Goal: Task Accomplishment & Management: Use online tool/utility

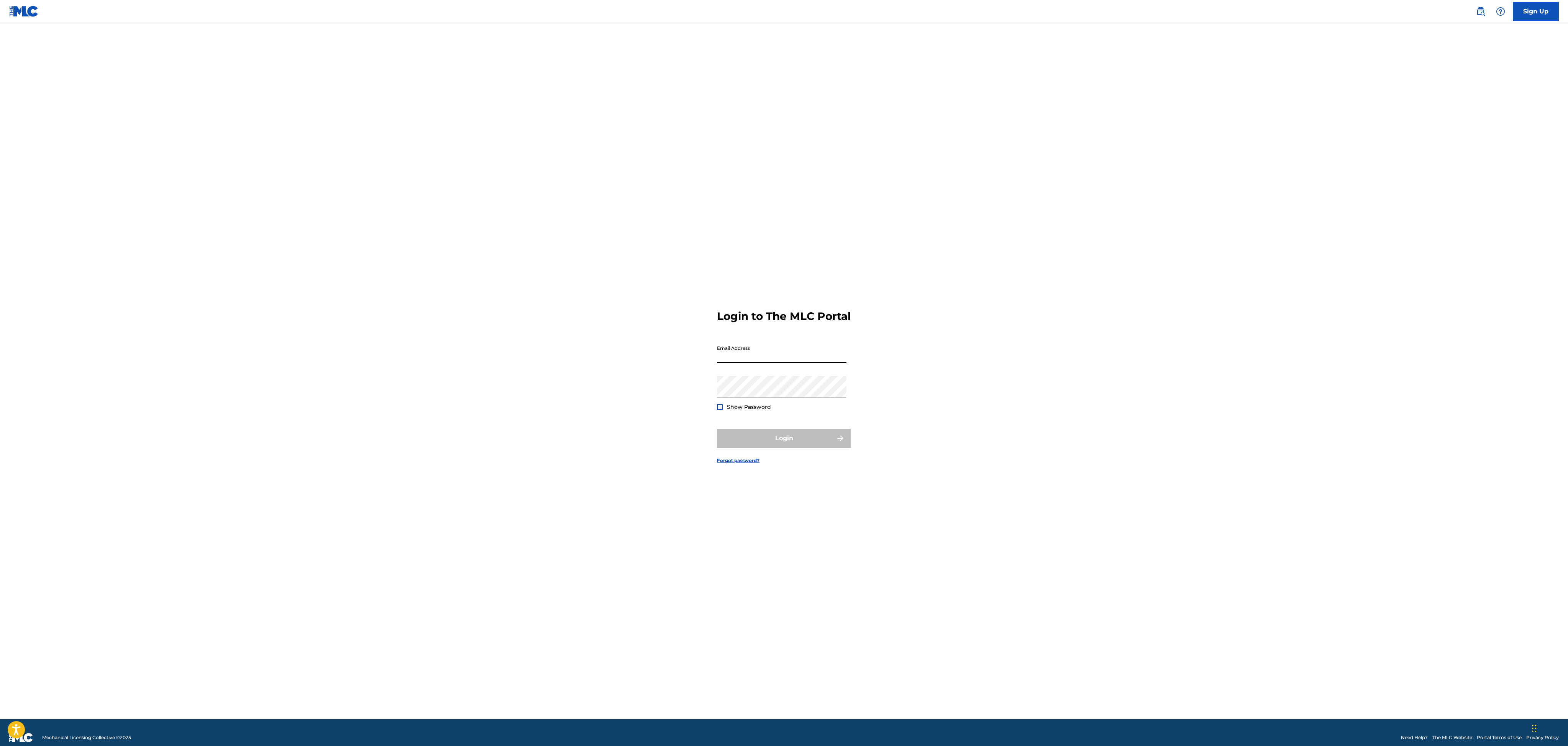
click at [746, 358] on input "Email Address" at bounding box center [782, 352] width 130 height 22
type input "[PERSON_NAME][EMAIL_ADDRESS][PERSON_NAME][DOMAIN_NAME]"
click at [718, 410] on div at bounding box center [719, 406] width 5 height 5
click at [788, 444] on button "Login" at bounding box center [784, 437] width 134 height 19
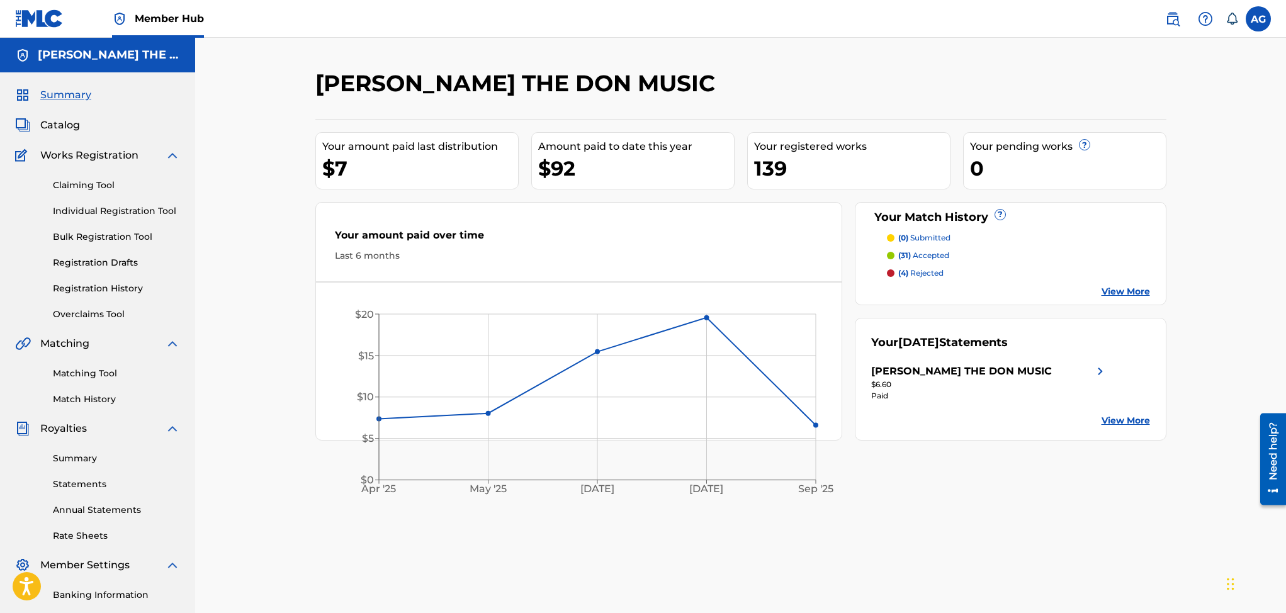
click at [1135, 422] on link "View More" at bounding box center [1126, 420] width 48 height 13
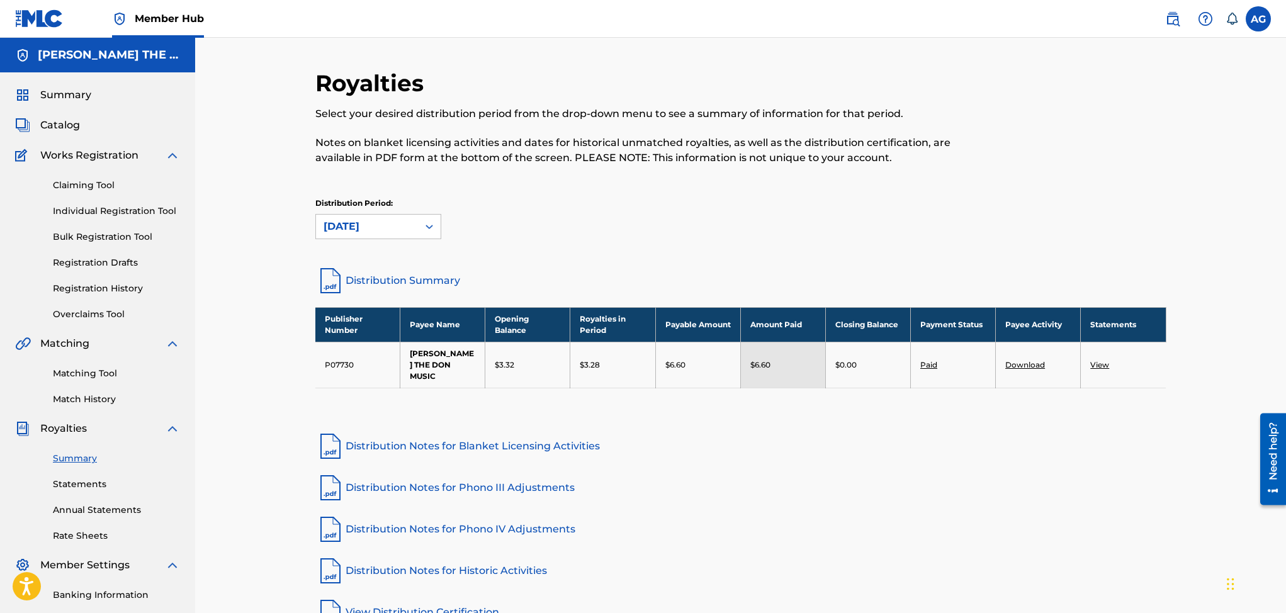
click at [1036, 360] on link "Download" at bounding box center [1025, 364] width 40 height 9
click at [1106, 363] on link "View" at bounding box center [1099, 364] width 19 height 9
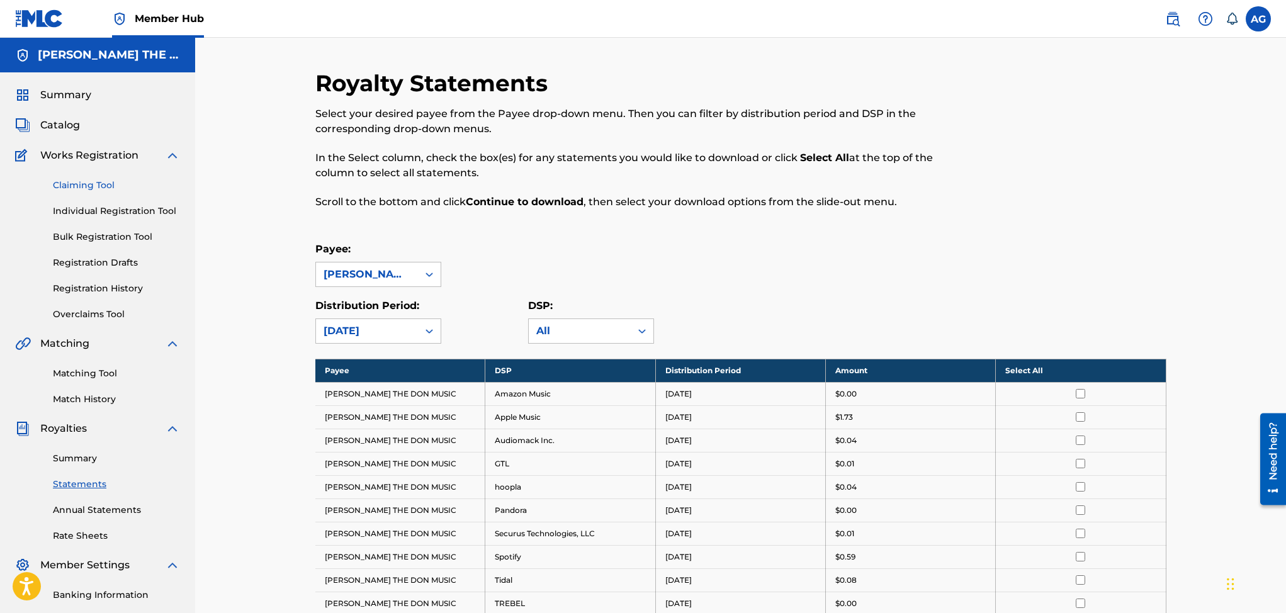
click at [102, 183] on link "Claiming Tool" at bounding box center [116, 185] width 127 height 13
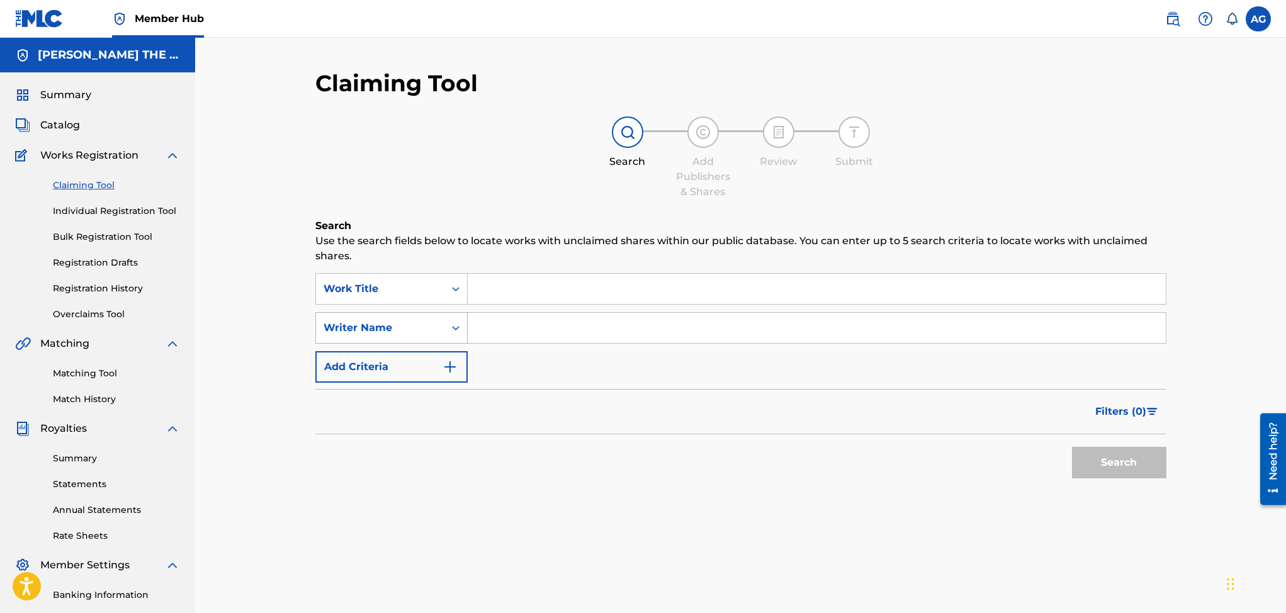
click at [458, 331] on icon "Search Form" at bounding box center [455, 328] width 13 height 13
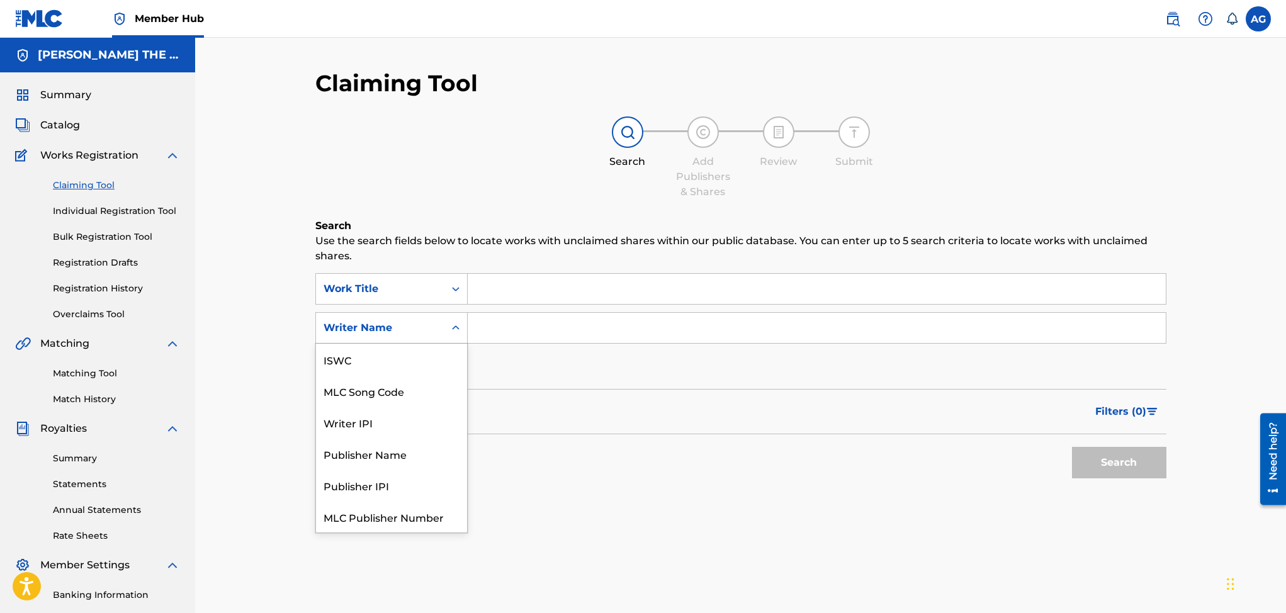
scroll to position [31, 0]
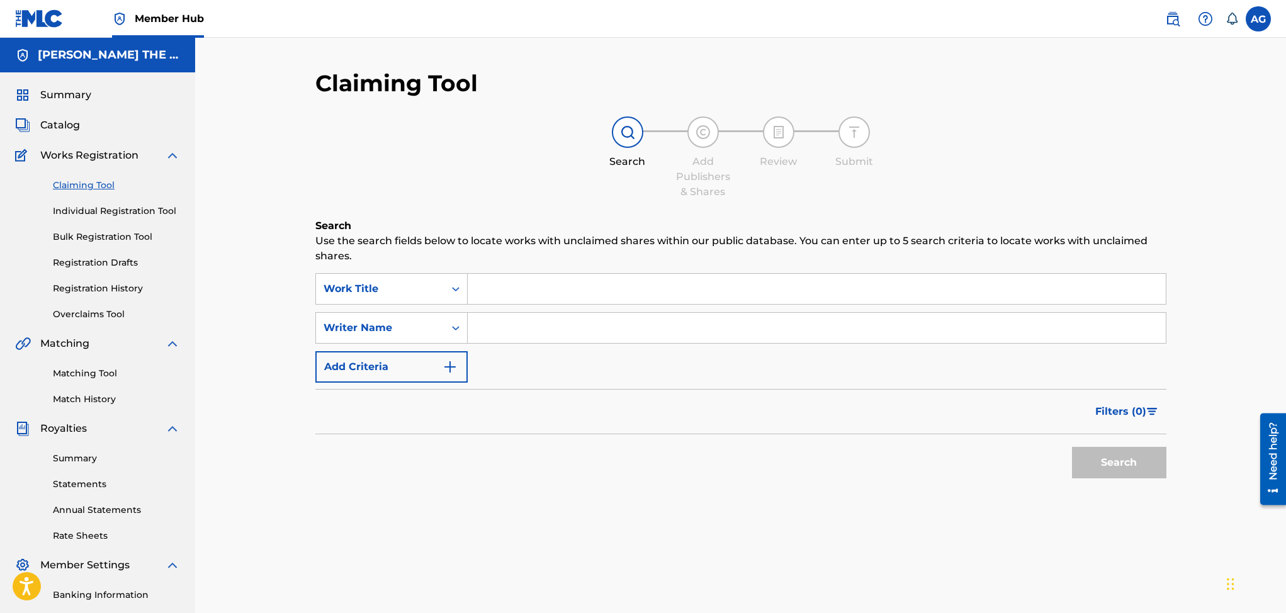
click at [254, 329] on div "Claiming Tool Search Add Publishers & Shares Review Submit Search Use the searc…" at bounding box center [740, 366] width 1091 height 657
click at [450, 371] on img "Search Form" at bounding box center [450, 366] width 15 height 15
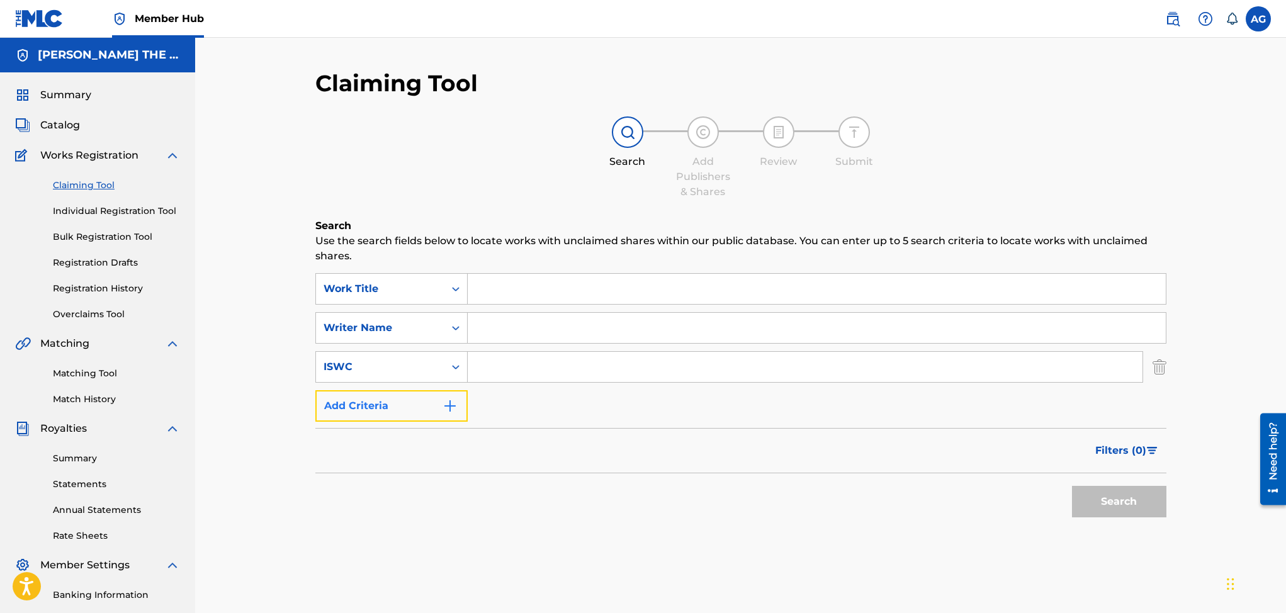
click at [451, 407] on img "Search Form" at bounding box center [450, 405] width 15 height 15
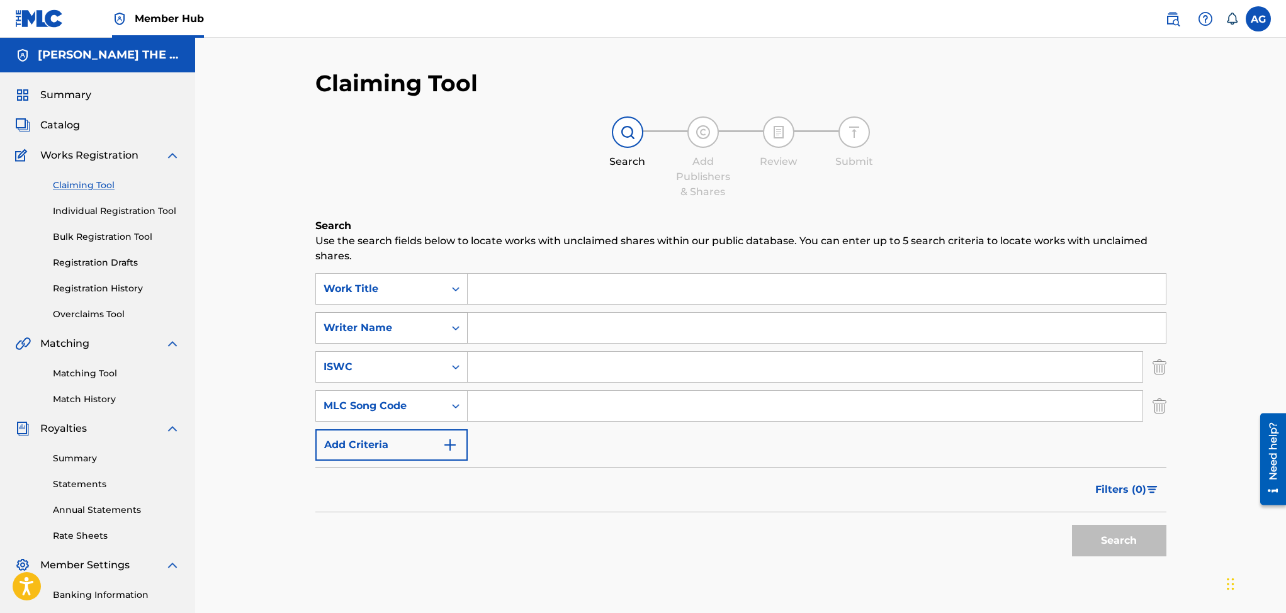
click at [452, 327] on icon "Search Form" at bounding box center [456, 328] width 8 height 4
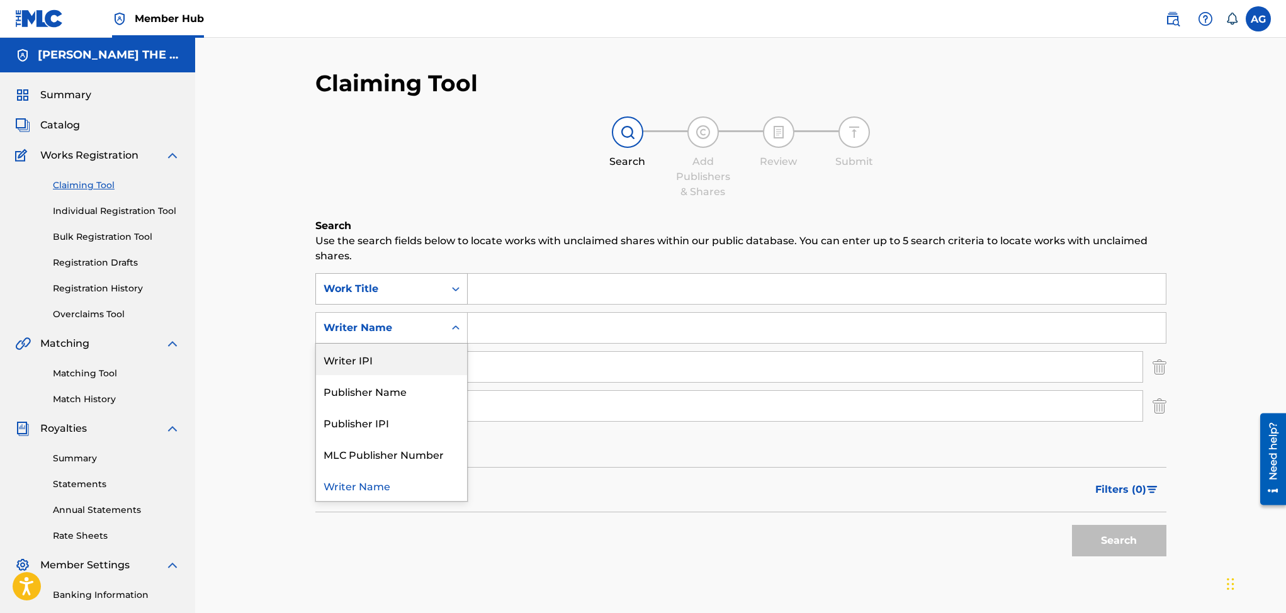
click at [454, 280] on div "Search Form" at bounding box center [455, 289] width 23 height 23
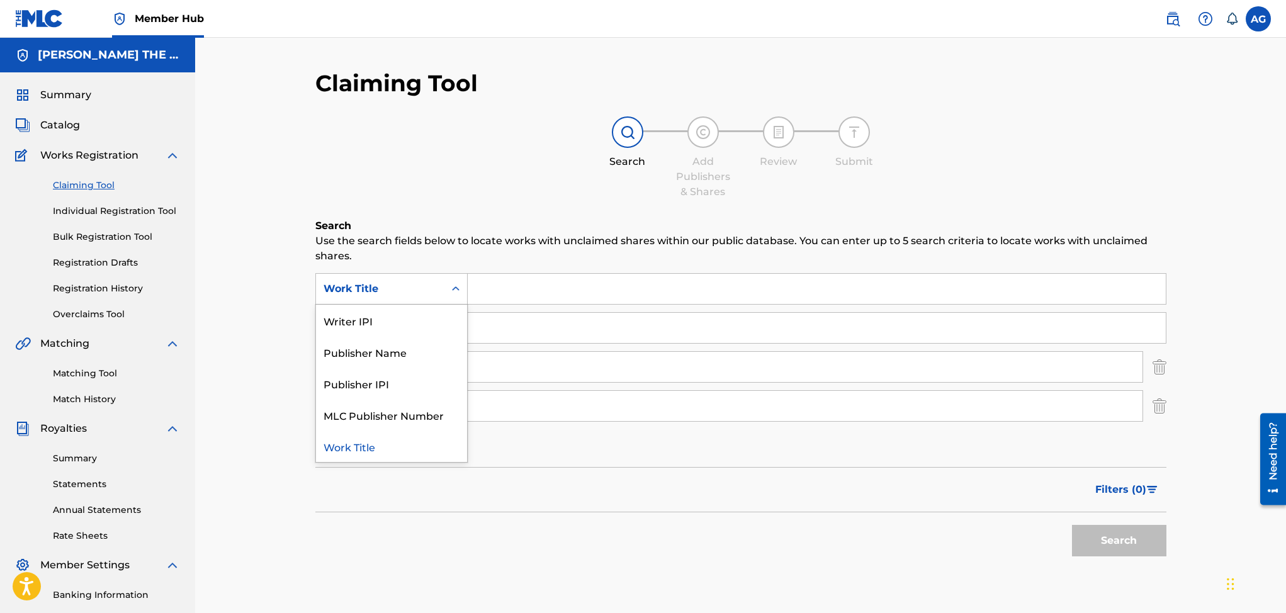
click at [441, 239] on p "Use the search fields below to locate works with unclaimed shares within our pu…" at bounding box center [740, 249] width 851 height 30
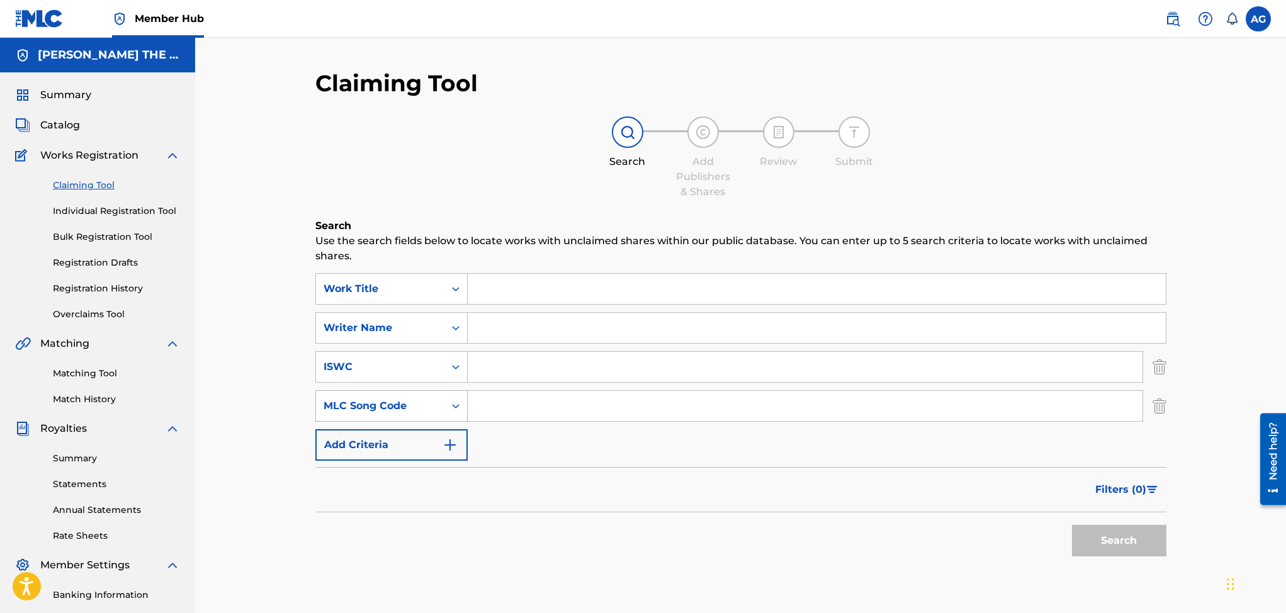
click at [457, 400] on icon "Search Form" at bounding box center [455, 406] width 13 height 13
click at [482, 545] on div "Search" at bounding box center [740, 537] width 851 height 50
click at [449, 440] on img "Search Form" at bounding box center [450, 445] width 15 height 15
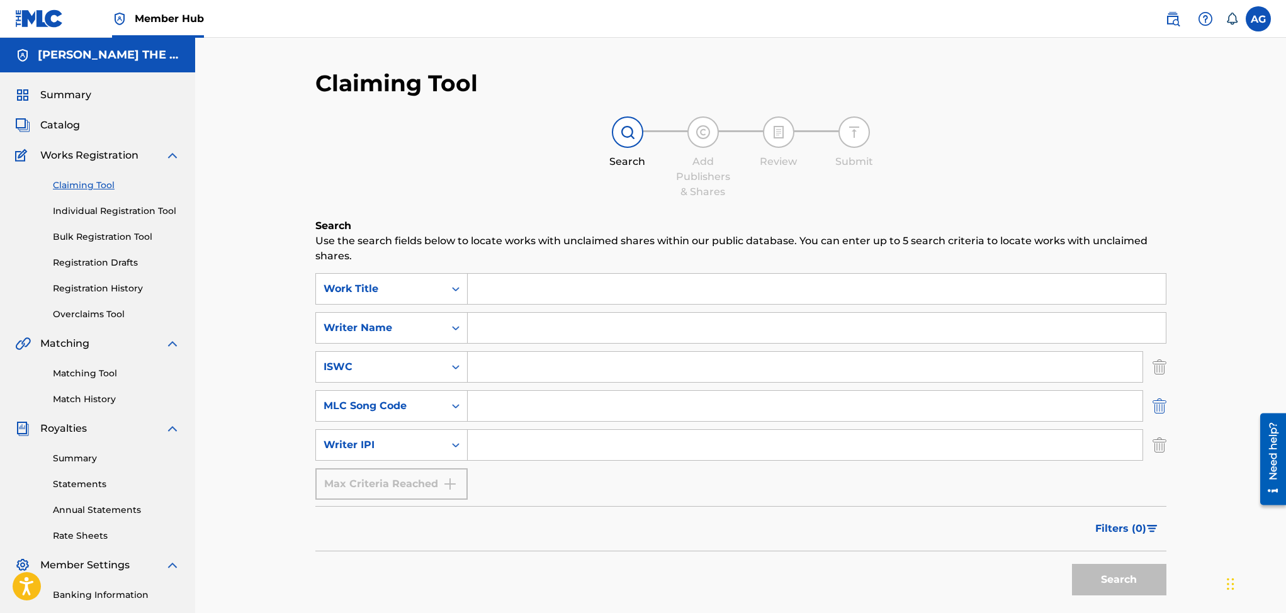
click at [1157, 407] on img "Search Form" at bounding box center [1160, 405] width 14 height 31
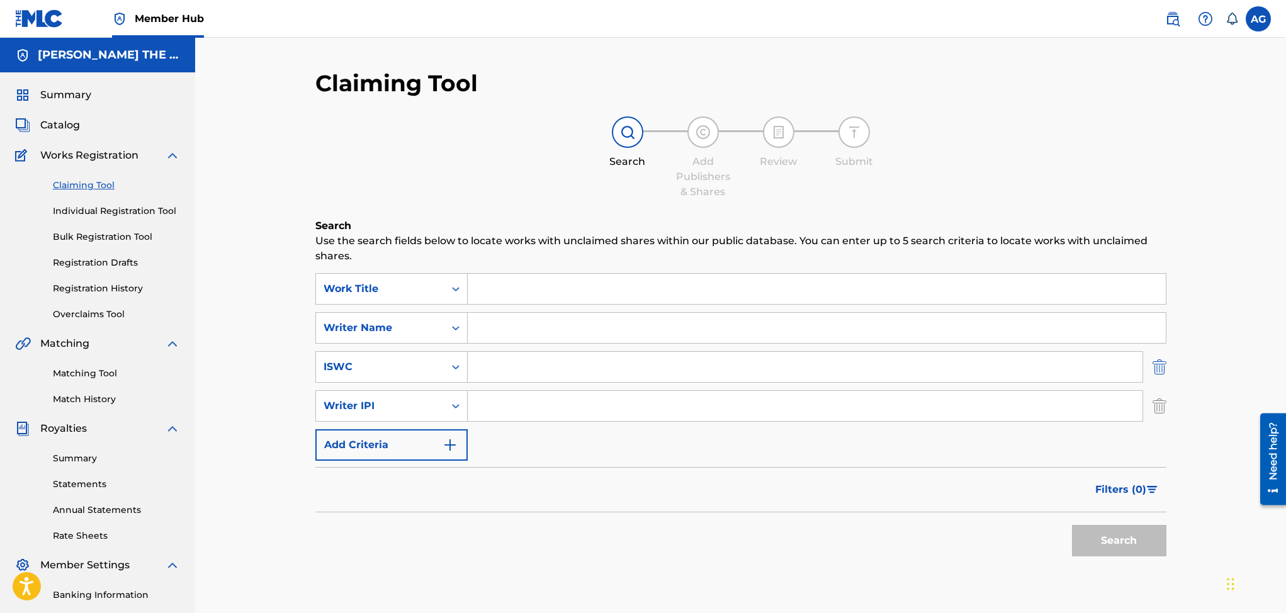
click at [1165, 370] on img "Search Form" at bounding box center [1160, 366] width 14 height 31
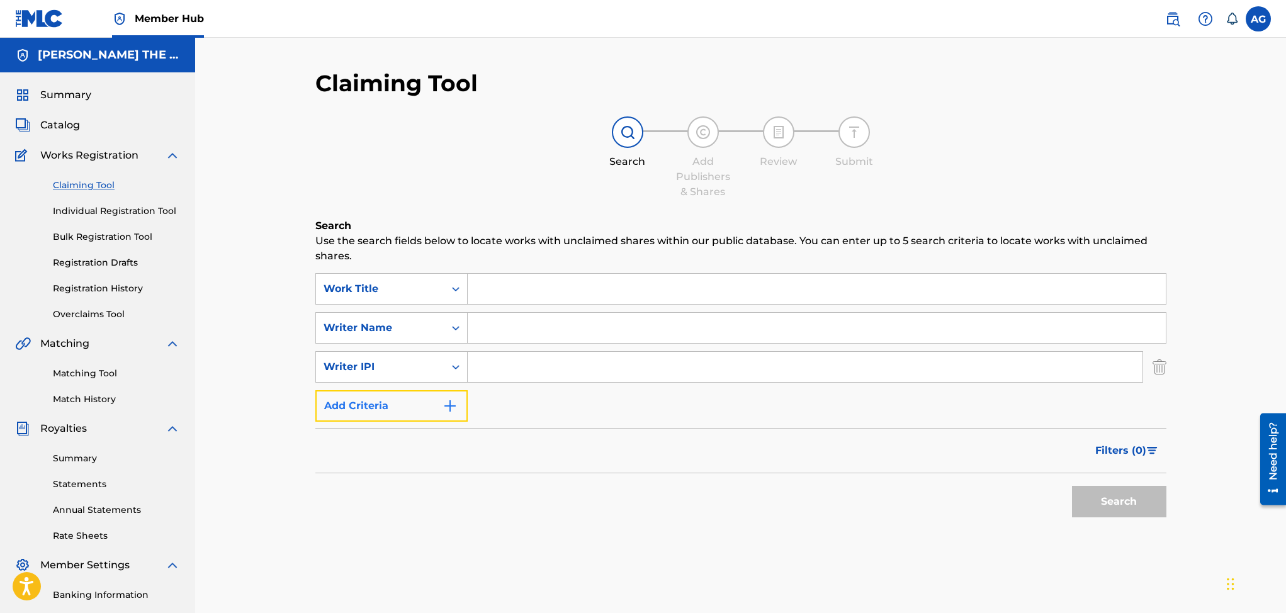
click at [448, 407] on img "Search Form" at bounding box center [450, 405] width 15 height 15
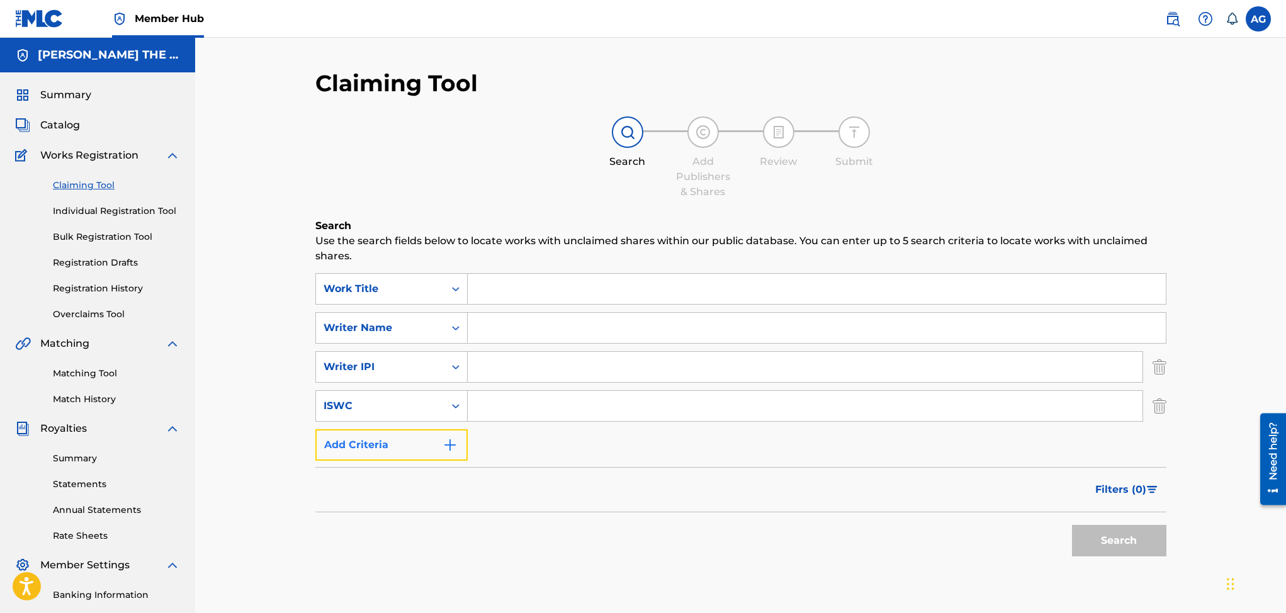
click at [450, 452] on img "Search Form" at bounding box center [450, 445] width 15 height 15
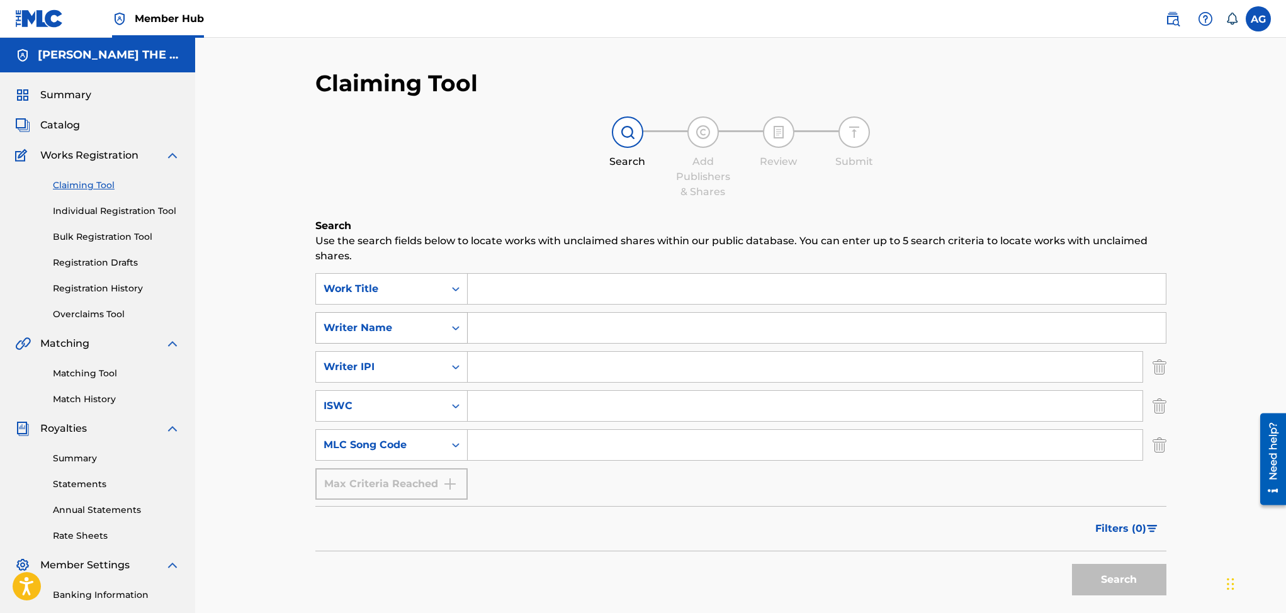
click at [459, 324] on icon "Search Form" at bounding box center [455, 328] width 13 height 13
click at [486, 331] on input "Search Form" at bounding box center [817, 328] width 698 height 30
click at [1116, 577] on button "Search" at bounding box center [1119, 579] width 94 height 31
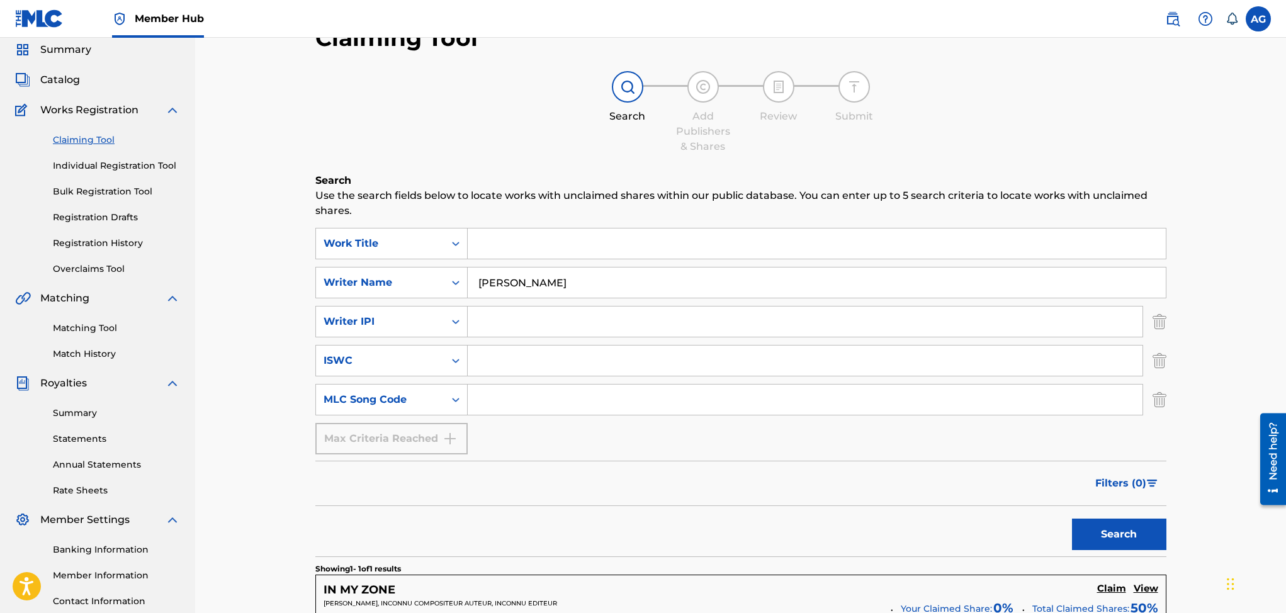
scroll to position [42, 0]
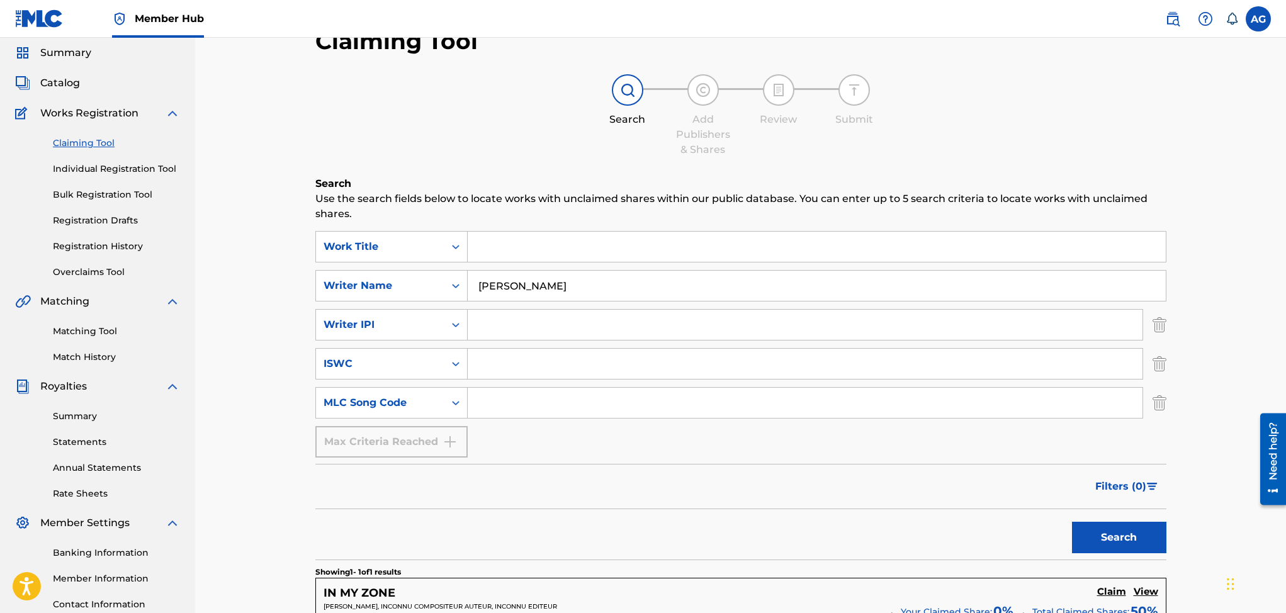
click at [451, 444] on div "Max Criteria Reached" at bounding box center [391, 441] width 152 height 31
click at [453, 327] on icon "Search Form" at bounding box center [455, 325] width 13 height 13
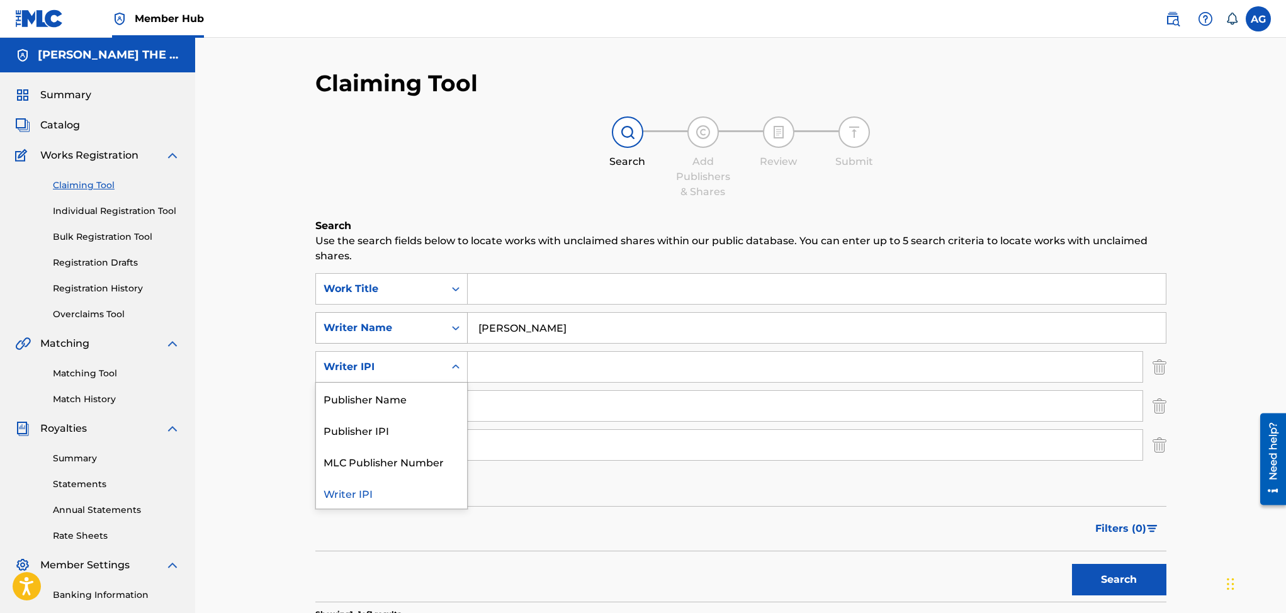
click at [453, 326] on icon "Search Form" at bounding box center [455, 328] width 13 height 13
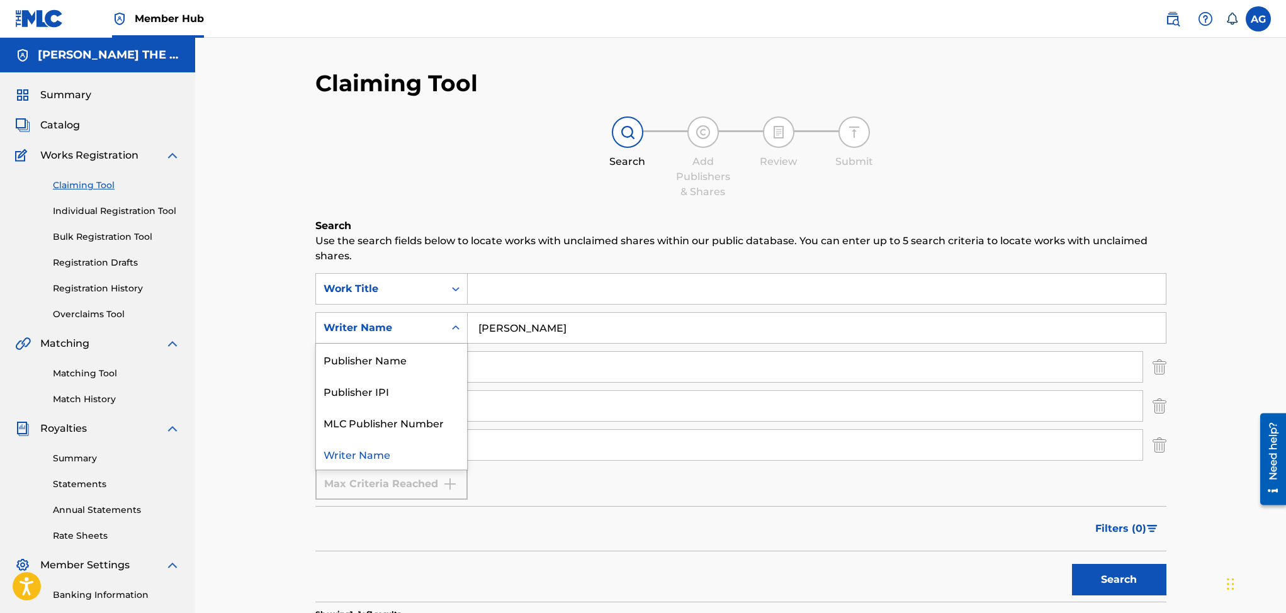
click at [453, 326] on icon "Search Form" at bounding box center [455, 328] width 13 height 13
click at [571, 330] on input "[PERSON_NAME]" at bounding box center [817, 328] width 698 height 30
type input "A"
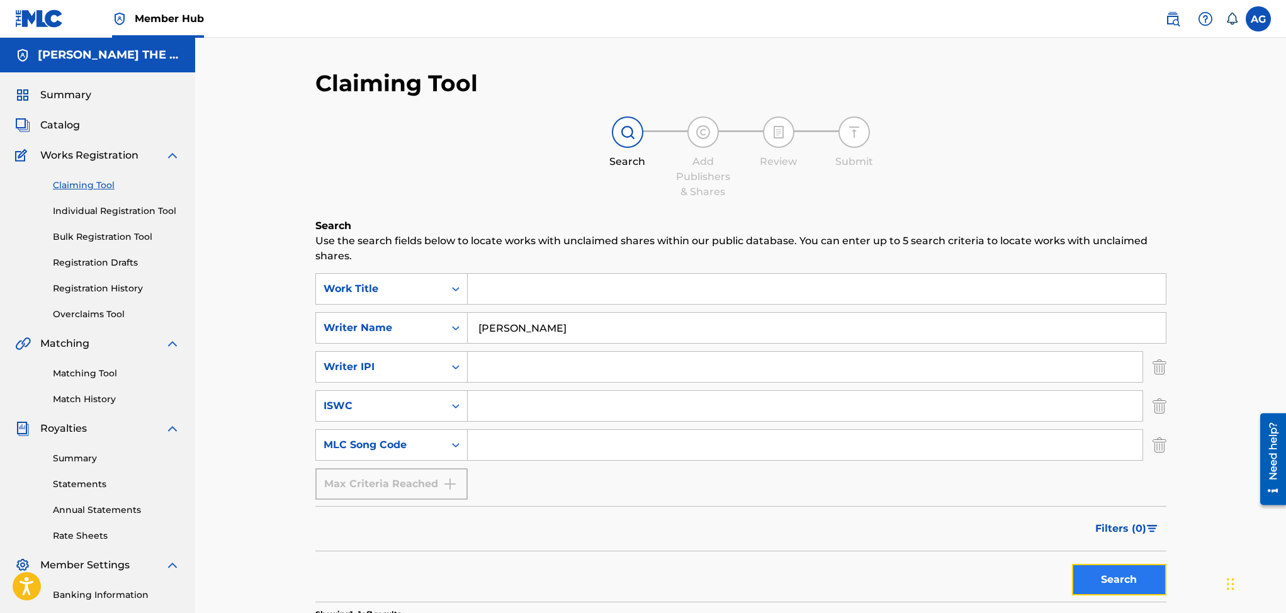
click at [1108, 588] on button "Search" at bounding box center [1119, 579] width 94 height 31
click at [570, 327] on input "[PERSON_NAME]" at bounding box center [817, 328] width 698 height 30
type input "R"
